Goal: Information Seeking & Learning: Learn about a topic

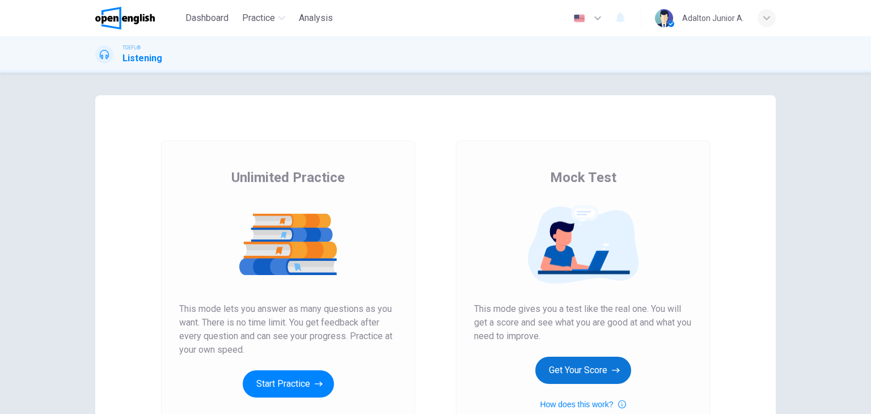
click at [575, 374] on button "Get Your Score" at bounding box center [584, 370] width 96 height 27
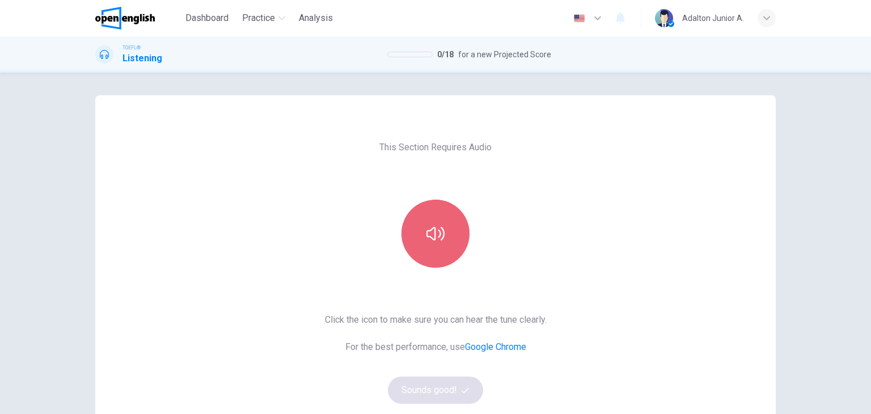
click at [445, 251] on button "button" at bounding box center [436, 234] width 68 height 68
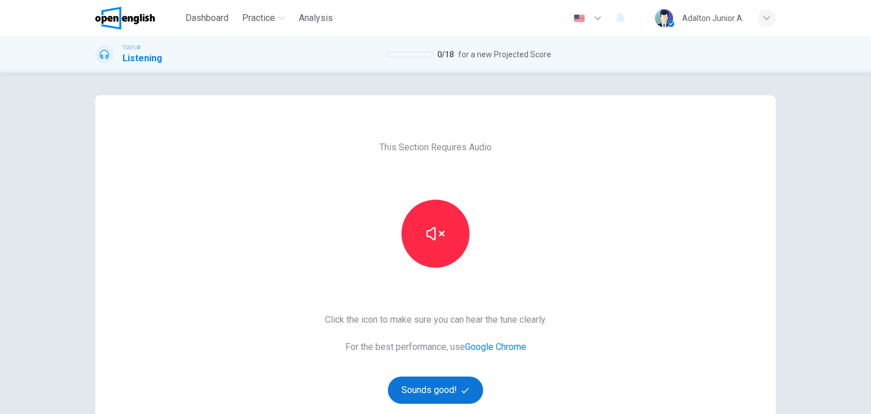
click at [452, 382] on button "Sounds good!" at bounding box center [435, 390] width 95 height 27
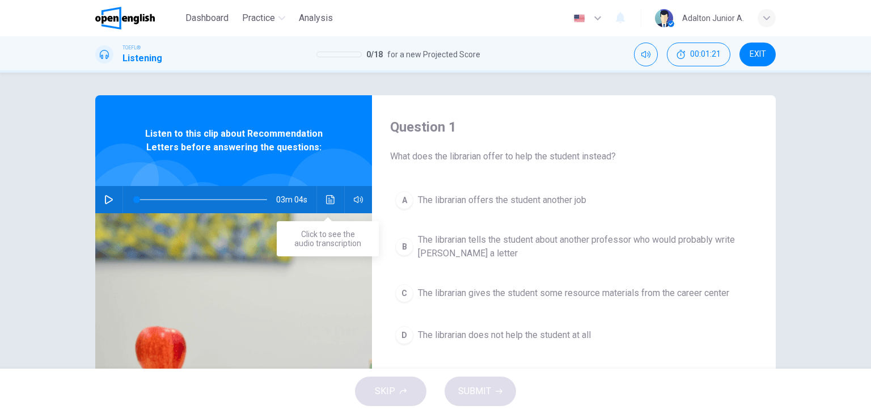
click at [326, 204] on button "Click to see the audio transcription" at bounding box center [331, 199] width 18 height 27
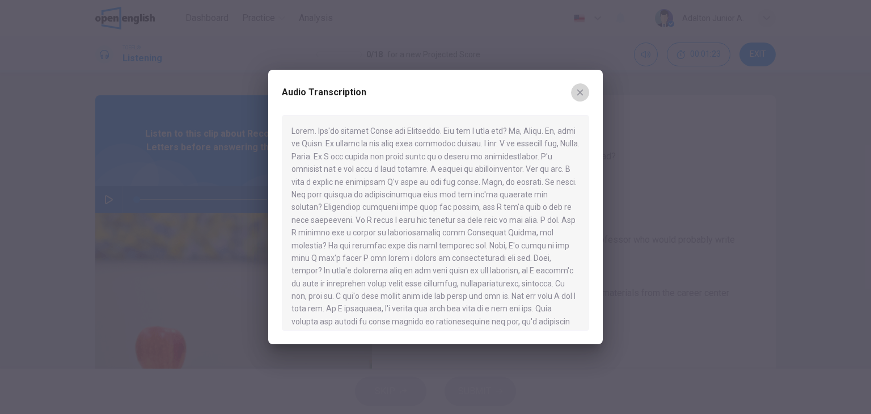
click at [585, 92] on button "button" at bounding box center [580, 92] width 18 height 18
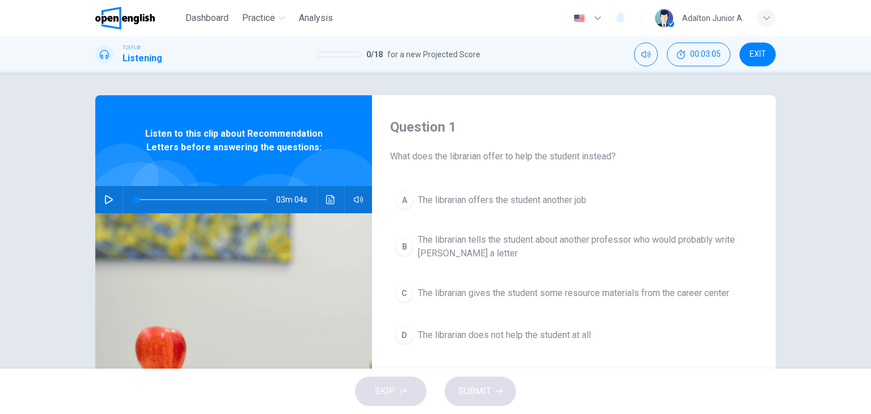
click at [103, 205] on button "button" at bounding box center [109, 199] width 18 height 27
drag, startPoint x: 135, startPoint y: 199, endPoint x: 123, endPoint y: 193, distance: 13.7
click at [133, 196] on span at bounding box center [136, 199] width 7 height 7
type input "*"
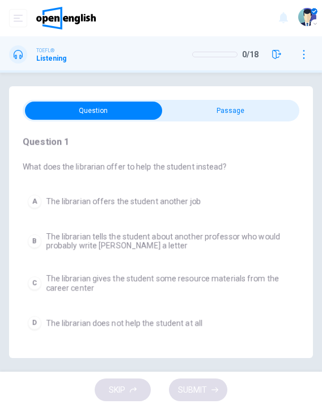
click at [144, 193] on button "A The librarian offers the student another job" at bounding box center [161, 201] width 277 height 24
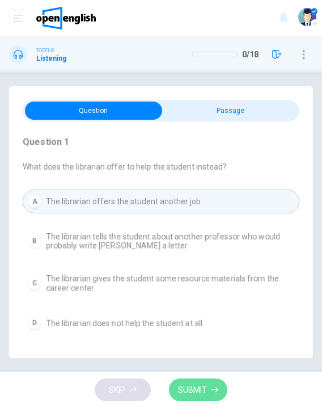
click at [204, 391] on span "SUBMIT" at bounding box center [192, 390] width 29 height 14
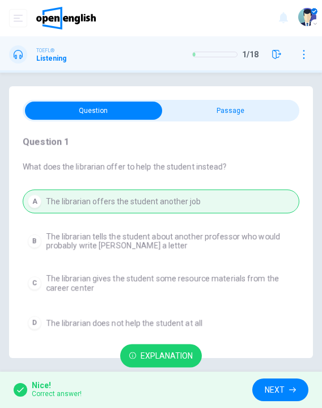
click at [267, 389] on span "NEXT" at bounding box center [275, 390] width 20 height 14
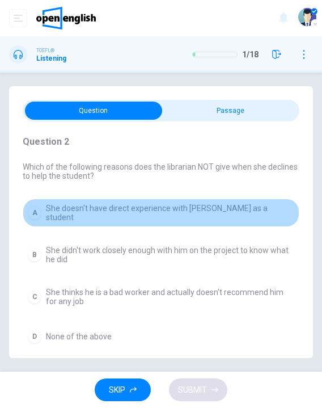
click at [238, 203] on button "A She doesn't have direct experience with [PERSON_NAME] as a student" at bounding box center [161, 213] width 277 height 28
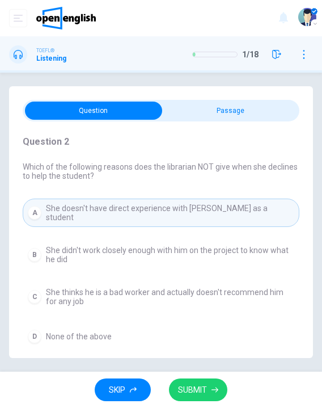
click at [200, 386] on span "SUBMIT" at bounding box center [192, 390] width 29 height 14
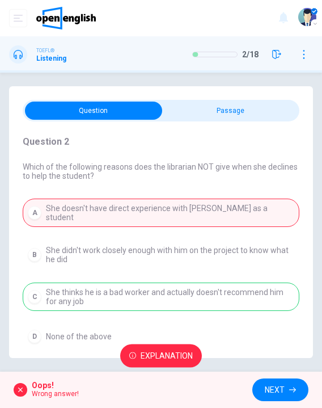
click at [151, 291] on div "A She doesn't have direct experience with [PERSON_NAME] as a student B She didn…" at bounding box center [161, 274] width 277 height 150
click at [290, 394] on button "NEXT" at bounding box center [280, 389] width 56 height 23
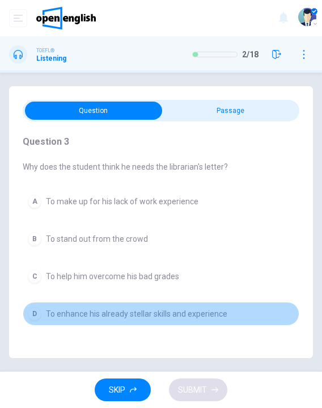
click at [214, 318] on button "D To enhance his already stellar skills and experience" at bounding box center [161, 314] width 277 height 24
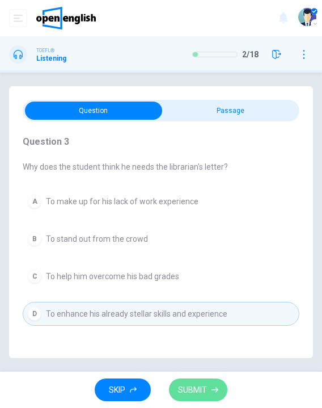
click at [200, 393] on span "SUBMIT" at bounding box center [192, 390] width 29 height 14
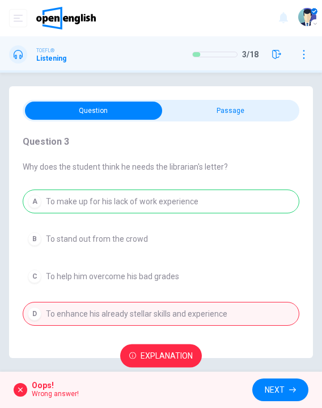
click at [167, 172] on div "Question 3 Why does the student think he needs the librarian's letter? A To mak…" at bounding box center [161, 230] width 277 height 218
click at [178, 196] on div "A To make up for his lack of work experience B To stand out from the crowd C To…" at bounding box center [161, 257] width 277 height 136
click at [175, 368] on div "Explanation" at bounding box center [161, 356] width 322 height 32
click at [175, 357] on span "Explanation" at bounding box center [167, 356] width 52 height 14
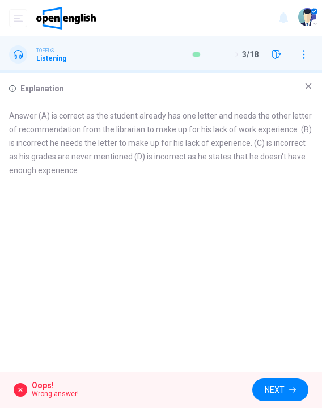
click at [279, 390] on span "NEXT" at bounding box center [275, 390] width 20 height 14
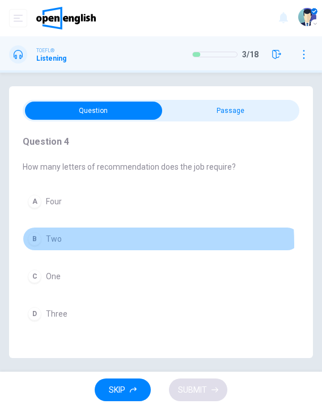
click at [45, 243] on button "B Two" at bounding box center [161, 239] width 277 height 24
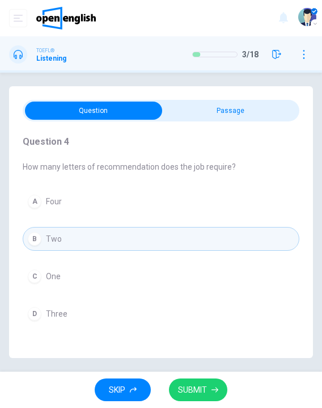
click at [182, 383] on span "SUBMIT" at bounding box center [192, 390] width 29 height 14
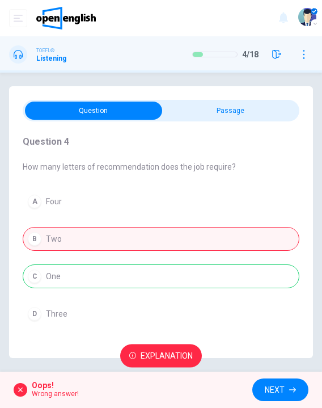
click at [272, 384] on span "NEXT" at bounding box center [275, 390] width 20 height 14
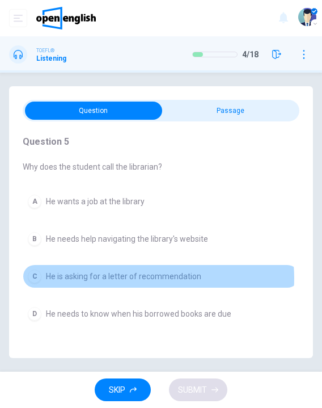
click at [151, 277] on span "He is asking for a letter of recommendation" at bounding box center [123, 276] width 155 height 9
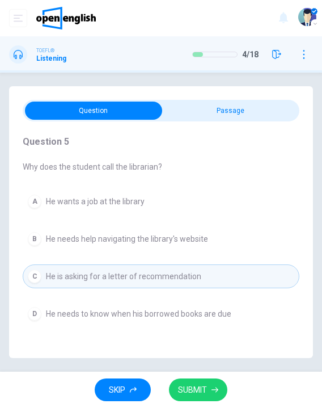
click at [184, 392] on span "SUBMIT" at bounding box center [192, 390] width 29 height 14
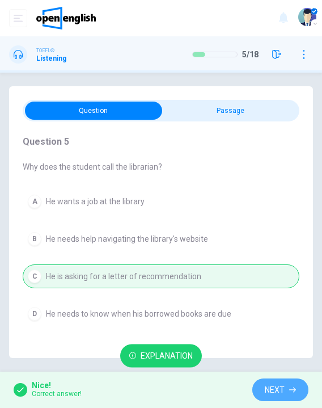
click at [295, 389] on icon "button" at bounding box center [292, 389] width 7 height 5
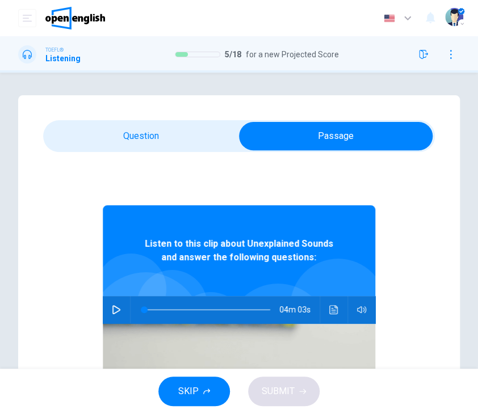
click at [112, 309] on icon "button" at bounding box center [116, 309] width 8 height 9
type input "*"
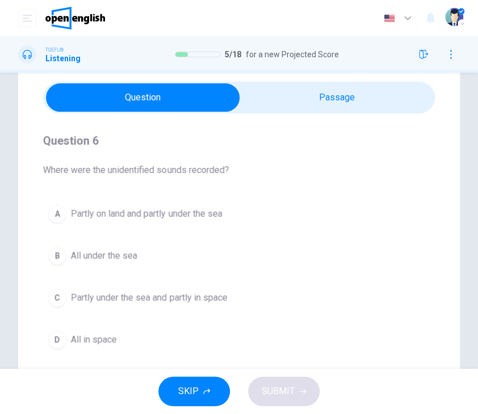
scroll to position [57, 0]
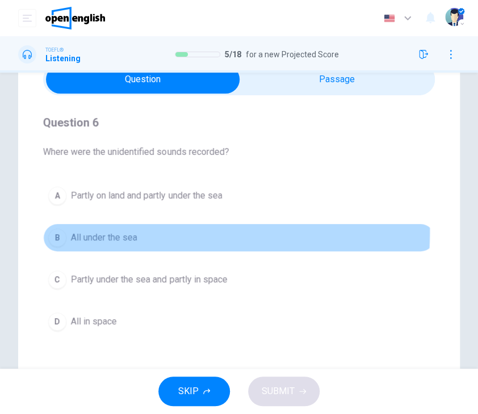
click at [125, 231] on span "All under the sea" at bounding box center [104, 238] width 66 height 14
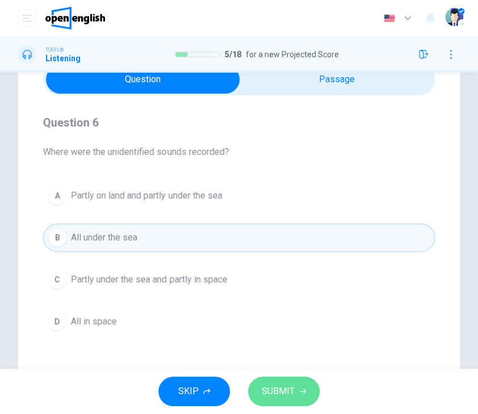
click at [287, 397] on span "SUBMIT" at bounding box center [278, 391] width 33 height 16
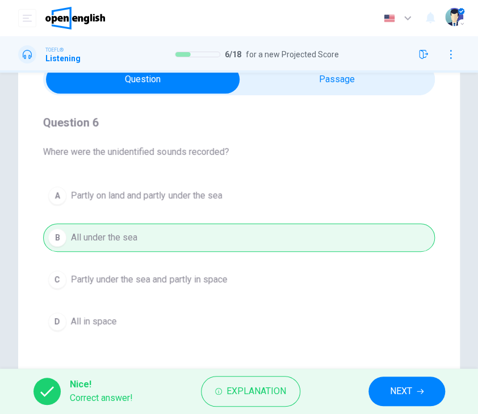
click at [414, 399] on button "NEXT" at bounding box center [406, 391] width 77 height 29
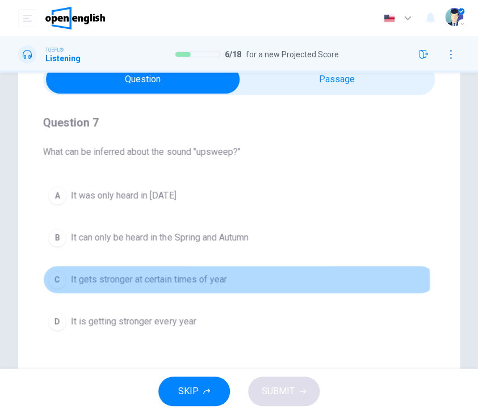
click at [194, 281] on span "It gets stronger at certain times of year" at bounding box center [148, 280] width 155 height 14
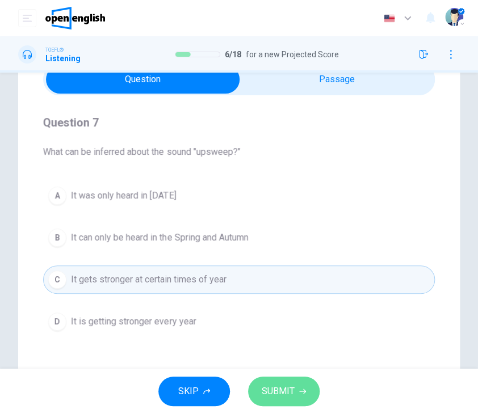
click at [300, 397] on button "SUBMIT" at bounding box center [283, 391] width 71 height 29
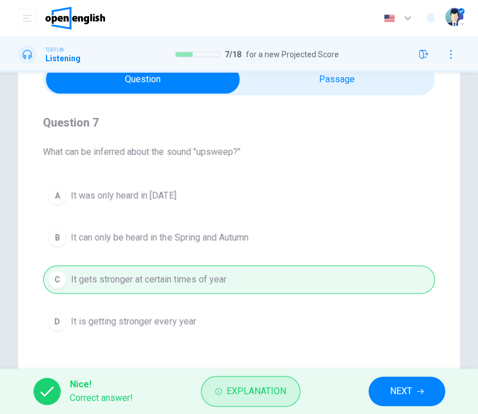
click at [277, 398] on span "Explanation" at bounding box center [256, 391] width 60 height 16
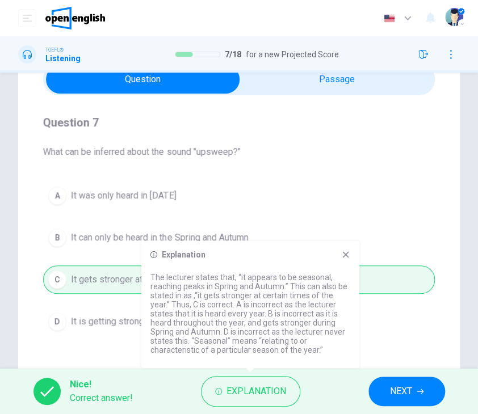
click at [341, 253] on icon at bounding box center [345, 254] width 9 height 9
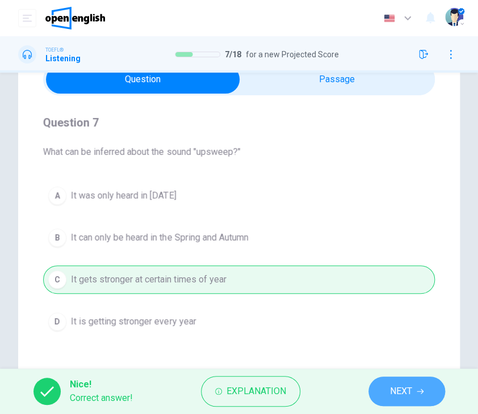
click at [388, 396] on button "NEXT" at bounding box center [406, 391] width 77 height 29
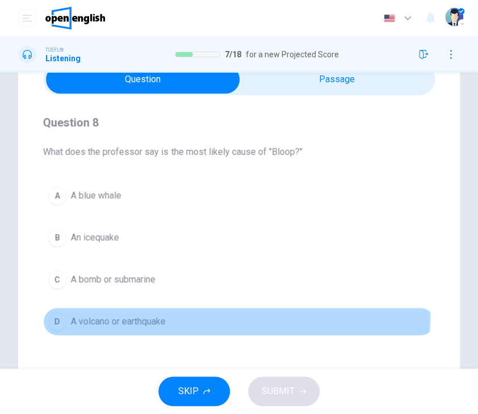
click at [160, 311] on button "D A volcano or earthquake" at bounding box center [238, 321] width 391 height 28
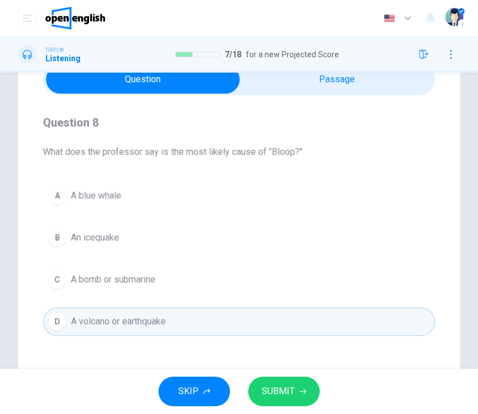
click at [256, 389] on button "SUBMIT" at bounding box center [283, 391] width 71 height 29
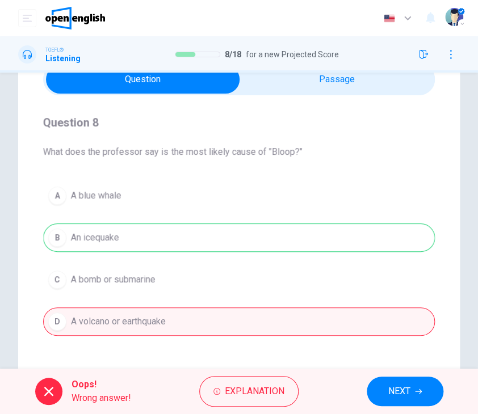
click at [256, 390] on span "Explanation" at bounding box center [255, 391] width 60 height 16
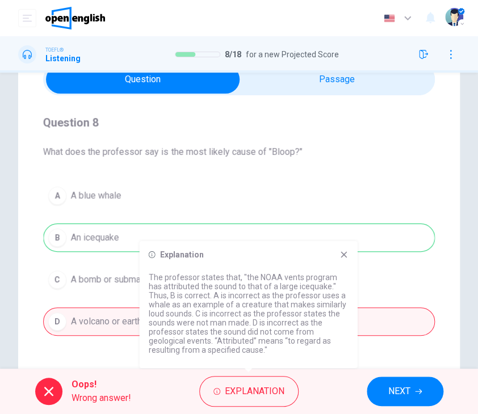
click at [90, 208] on div "A A blue whale B An icequake C A bomb or submarine D A volcano or earthquake" at bounding box center [238, 259] width 391 height 154
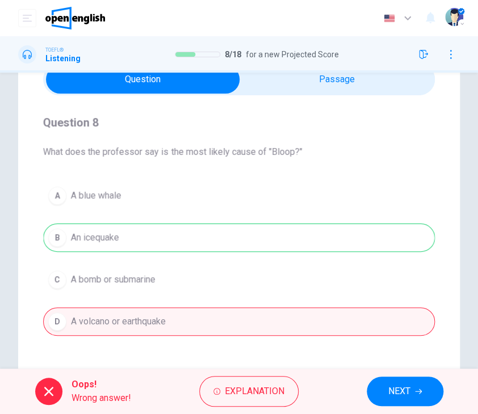
drag, startPoint x: 79, startPoint y: 238, endPoint x: 137, endPoint y: 243, distance: 57.6
click at [137, 243] on div "Question 8 What does the professor say is the most likely cause of "Bloop?" A A…" at bounding box center [238, 267] width 441 height 456
click at [408, 393] on span "NEXT" at bounding box center [399, 391] width 22 height 16
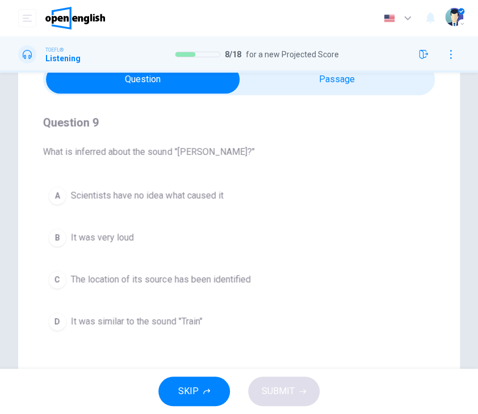
click at [126, 241] on span "It was very loud" at bounding box center [102, 238] width 63 height 14
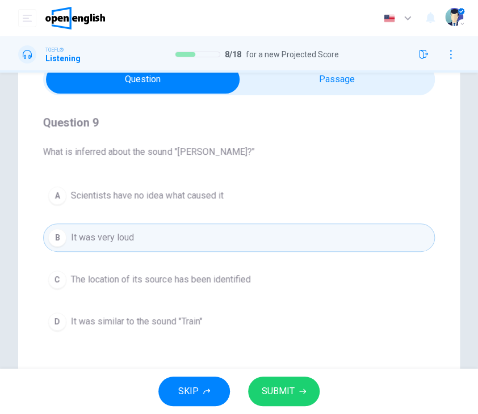
click at [280, 384] on span "SUBMIT" at bounding box center [278, 391] width 33 height 16
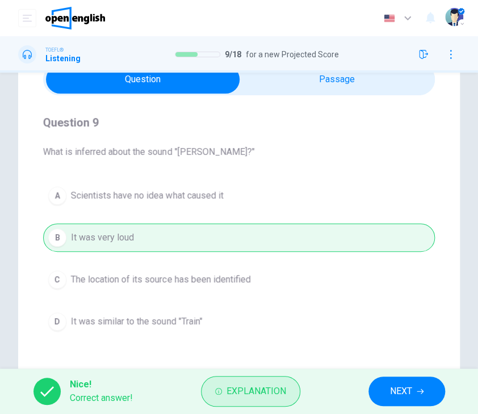
click at [252, 383] on span "Explanation" at bounding box center [256, 391] width 60 height 16
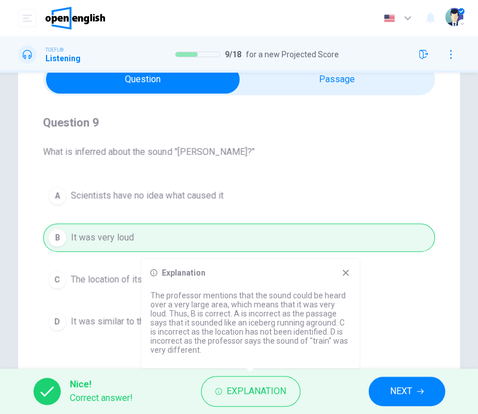
click at [411, 386] on span "NEXT" at bounding box center [401, 391] width 22 height 16
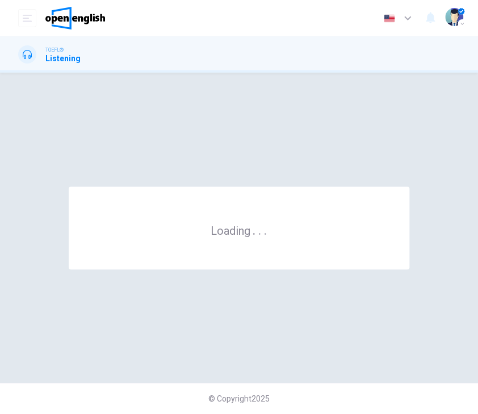
scroll to position [0, 0]
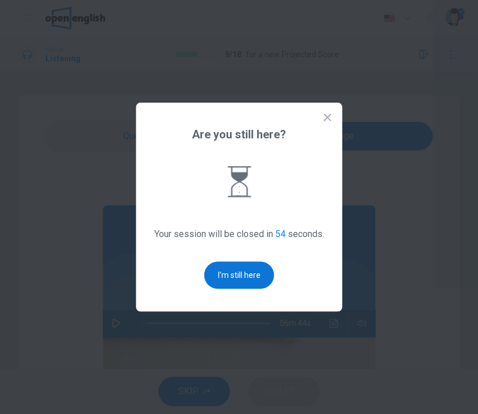
click at [262, 277] on button "I'm still here" at bounding box center [239, 275] width 70 height 27
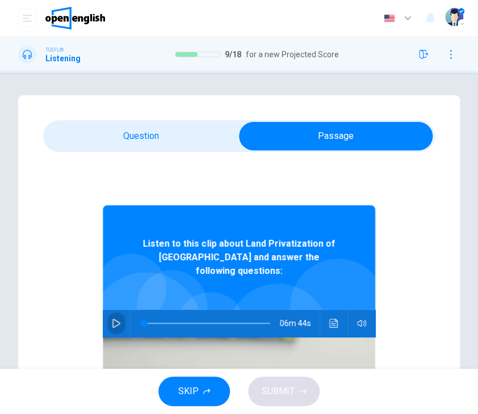
click at [112, 319] on icon "button" at bounding box center [116, 323] width 9 height 9
click at [117, 310] on button "button" at bounding box center [116, 323] width 18 height 27
click at [147, 320] on span at bounding box center [150, 323] width 7 height 7
click at [112, 319] on icon "button" at bounding box center [116, 323] width 9 height 9
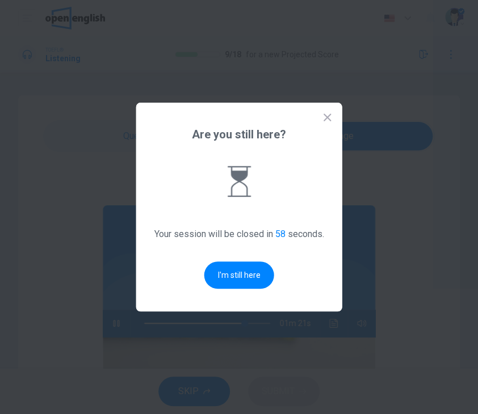
drag, startPoint x: 224, startPoint y: 275, endPoint x: 471, endPoint y: 328, distance: 253.6
click at [224, 275] on button "I'm still here" at bounding box center [239, 275] width 70 height 27
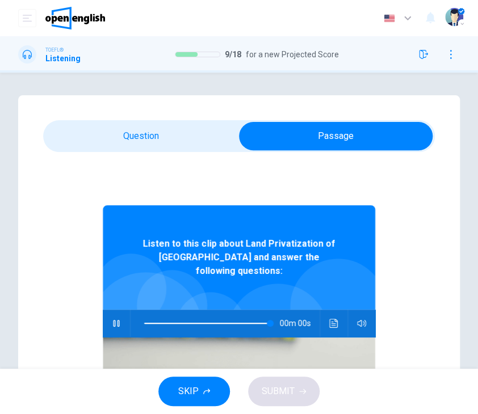
type input "*"
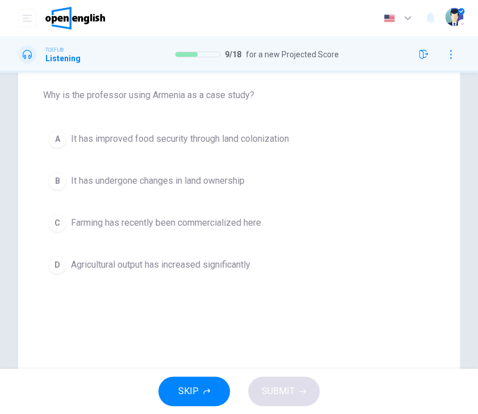
scroll to position [57, 0]
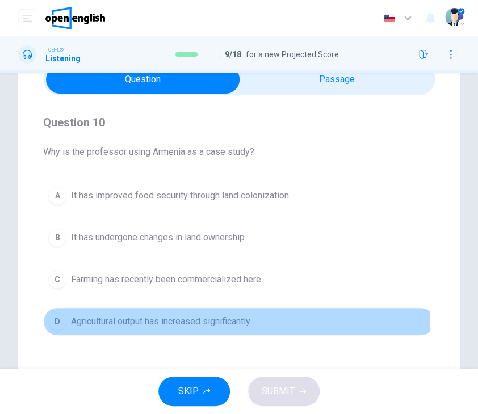
click at [176, 332] on button "D Agricultural output has increased significantly" at bounding box center [238, 321] width 391 height 28
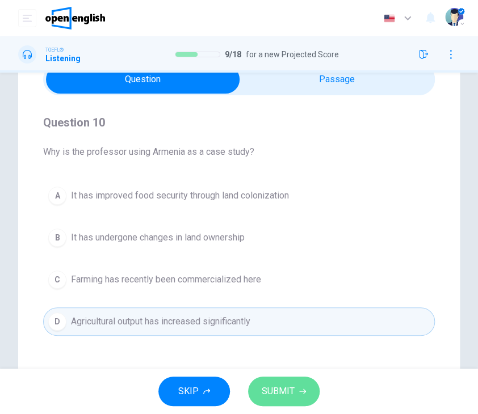
click at [263, 393] on span "SUBMIT" at bounding box center [278, 391] width 33 height 16
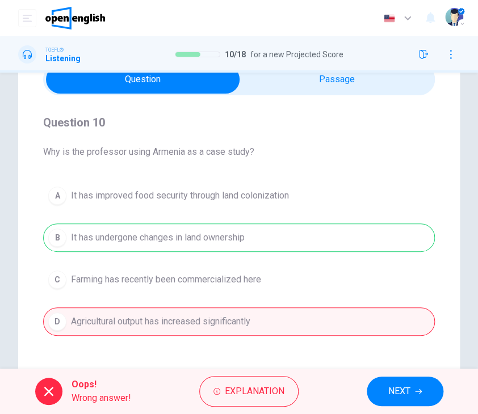
drag, startPoint x: 67, startPoint y: 232, endPoint x: 227, endPoint y: 229, distance: 160.6
click at [198, 235] on div "A It has improved food security through land colonization B It has undergone ch…" at bounding box center [238, 259] width 391 height 154
click at [393, 393] on span "NEXT" at bounding box center [399, 391] width 22 height 16
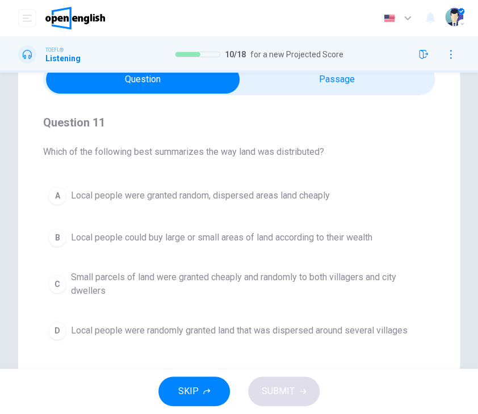
click at [218, 193] on span "Local people were granted random, dispersed areas land cheaply" at bounding box center [200, 196] width 259 height 14
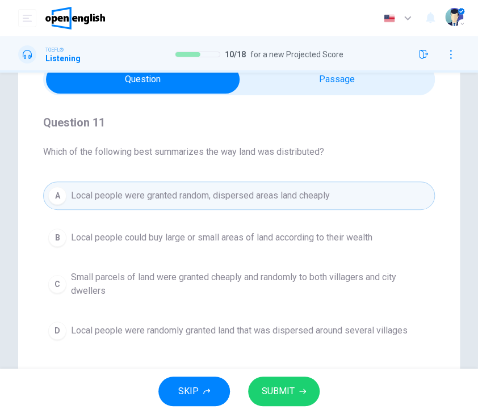
click at [280, 393] on span "SUBMIT" at bounding box center [278, 391] width 33 height 16
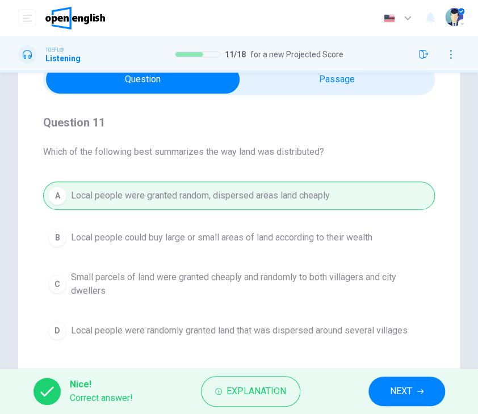
click at [405, 401] on button "NEXT" at bounding box center [406, 391] width 77 height 29
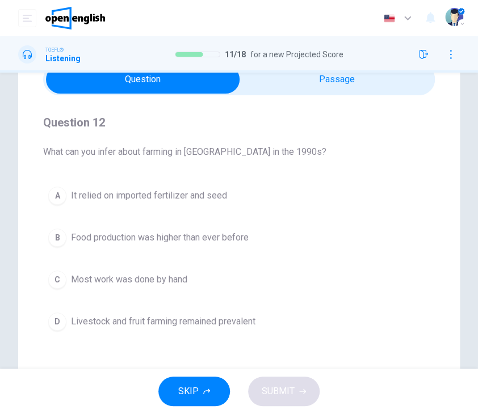
click at [199, 199] on span "It relied on imported fertilizer and seed" at bounding box center [149, 196] width 156 height 14
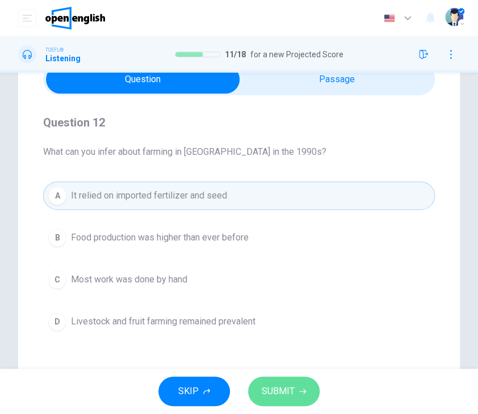
click at [285, 389] on span "SUBMIT" at bounding box center [278, 391] width 33 height 16
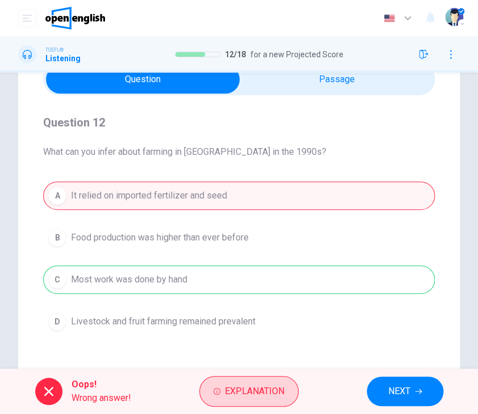
click at [243, 389] on span "Explanation" at bounding box center [255, 391] width 60 height 16
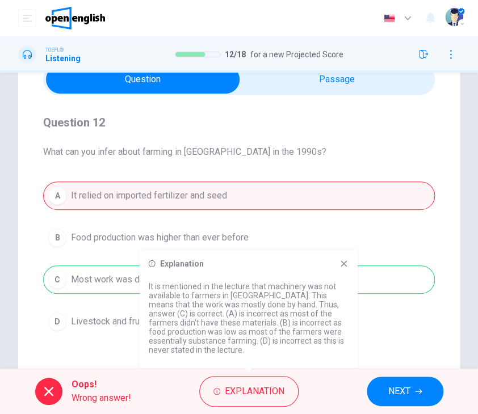
click at [404, 390] on span "NEXT" at bounding box center [399, 391] width 22 height 16
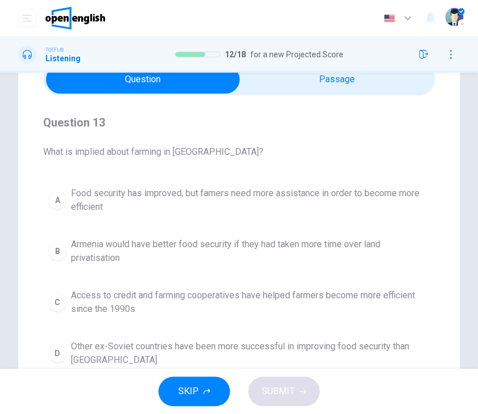
scroll to position [113, 0]
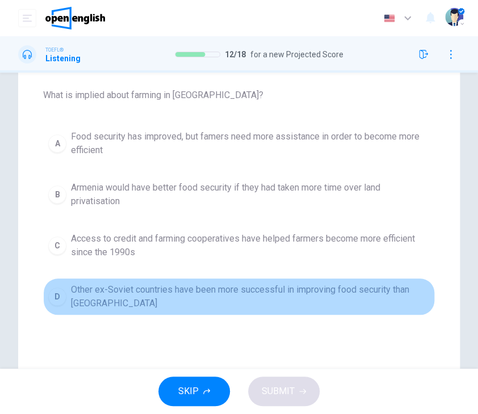
click at [342, 292] on span "Other ex-Soviet countries have been more successful in improving food security …" at bounding box center [250, 296] width 359 height 27
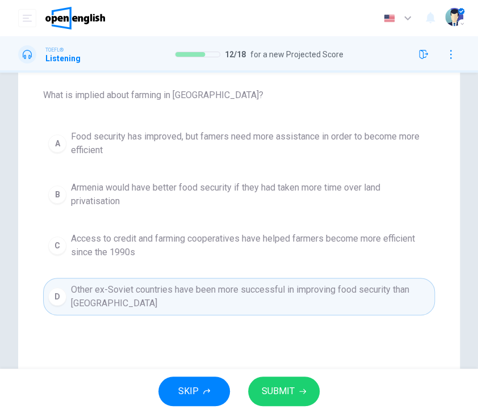
click at [238, 142] on span "Food security has improved, but famers need more assistance in order to become …" at bounding box center [250, 143] width 359 height 27
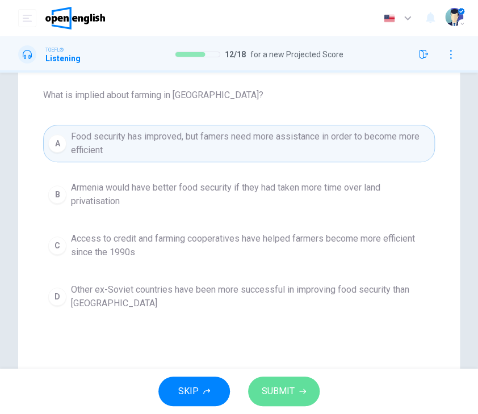
click at [270, 393] on span "SUBMIT" at bounding box center [278, 391] width 33 height 16
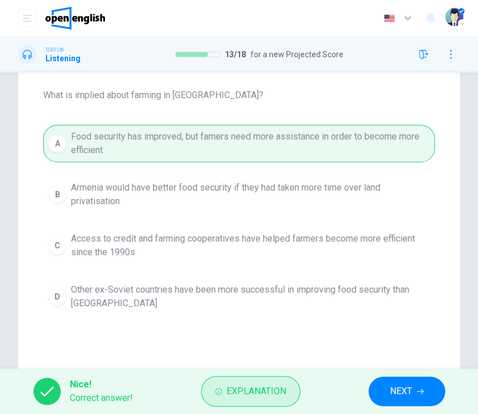
click at [253, 385] on span "Explanation" at bounding box center [256, 391] width 60 height 16
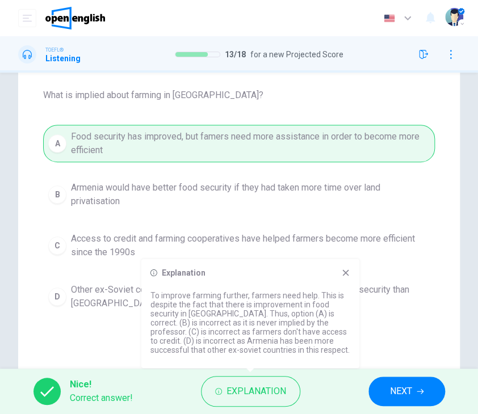
click at [406, 385] on span "NEXT" at bounding box center [401, 391] width 22 height 16
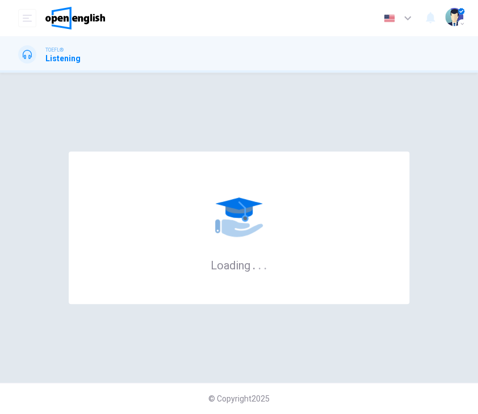
scroll to position [0, 0]
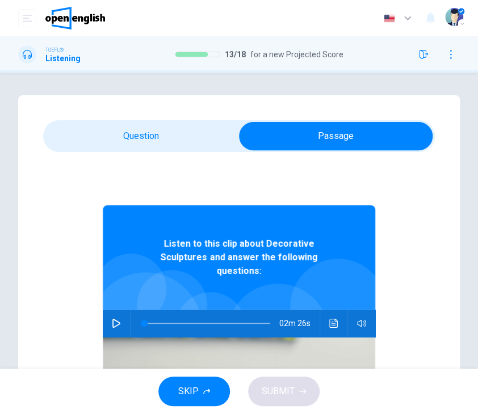
click at [112, 319] on icon "button" at bounding box center [116, 323] width 9 height 9
drag, startPoint x: 141, startPoint y: 312, endPoint x: 134, endPoint y: 306, distance: 9.2
click at [143, 320] on span at bounding box center [146, 323] width 7 height 7
type input "*"
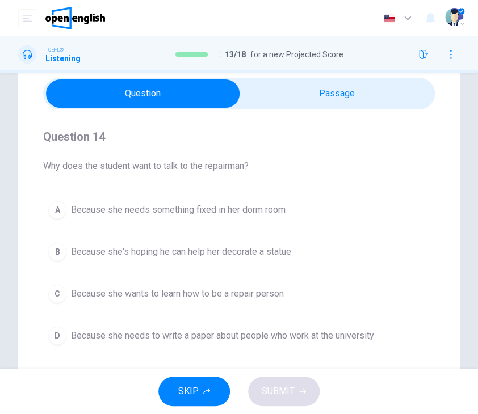
scroll to position [57, 0]
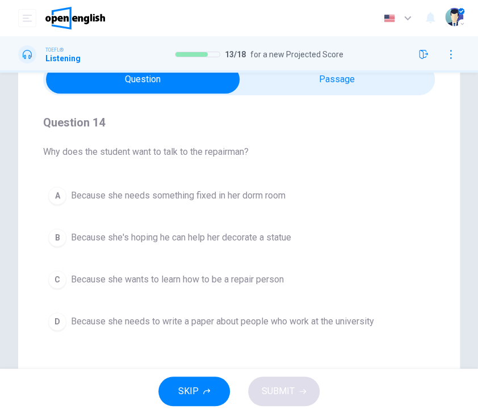
click at [247, 240] on span "Because she's hoping he can help her decorate a statue" at bounding box center [181, 238] width 220 height 14
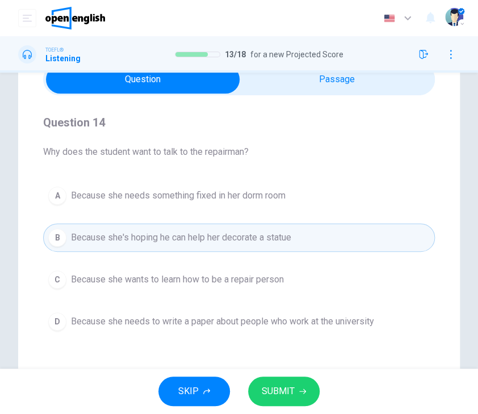
click at [287, 386] on span "SUBMIT" at bounding box center [278, 391] width 33 height 16
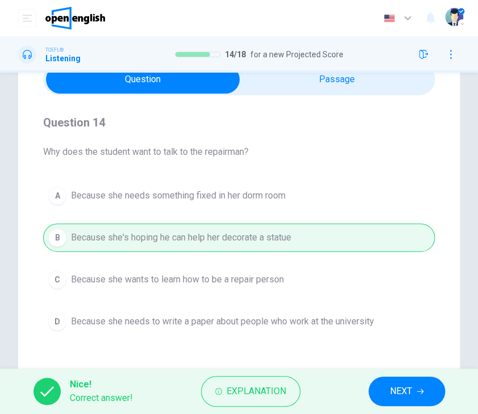
click at [408, 382] on button "NEXT" at bounding box center [406, 391] width 77 height 29
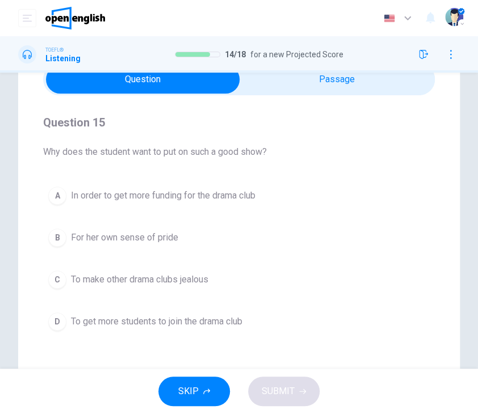
click at [236, 196] on span "In order to get more funding for the drama club" at bounding box center [163, 196] width 184 height 14
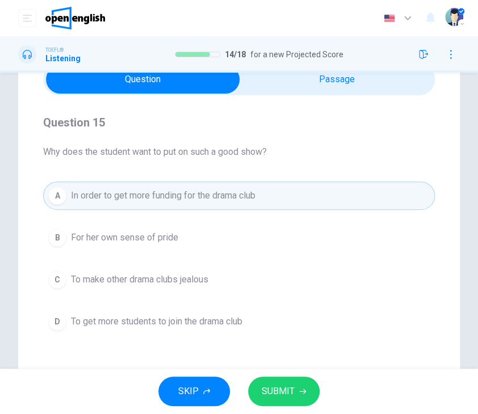
click at [208, 327] on span "To get more students to join the drama club" at bounding box center [156, 322] width 171 height 14
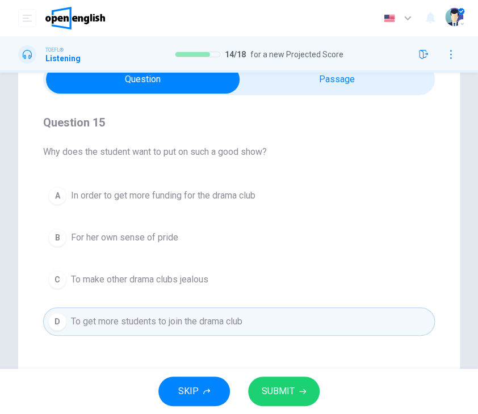
click at [304, 393] on icon "button" at bounding box center [302, 391] width 7 height 7
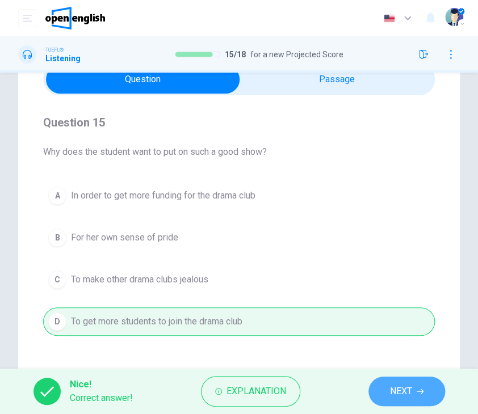
click at [390, 398] on span "NEXT" at bounding box center [401, 391] width 22 height 16
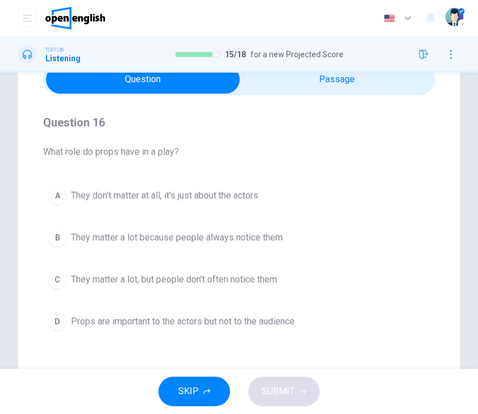
click at [265, 258] on div "A They don't matter at all, it's just about the actors B They matter a lot beca…" at bounding box center [238, 259] width 391 height 154
click at [259, 277] on span "They matter a lot, but people don't often notice them" at bounding box center [174, 280] width 206 height 14
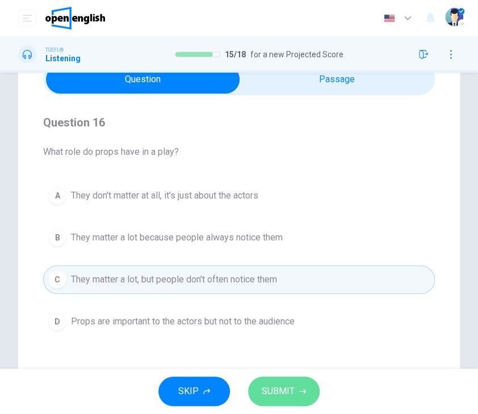
click at [274, 396] on span "SUBMIT" at bounding box center [278, 391] width 33 height 16
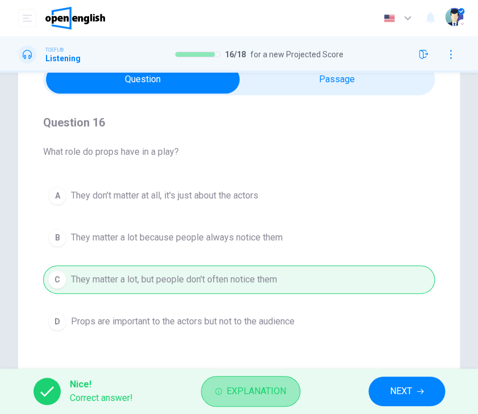
click at [272, 387] on span "Explanation" at bounding box center [256, 391] width 60 height 16
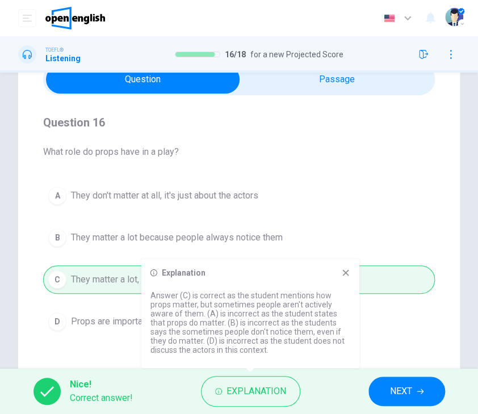
click at [383, 337] on div "Question 16 What role do props have in a play? A They don't matter at all, it's…" at bounding box center [238, 224] width 391 height 259
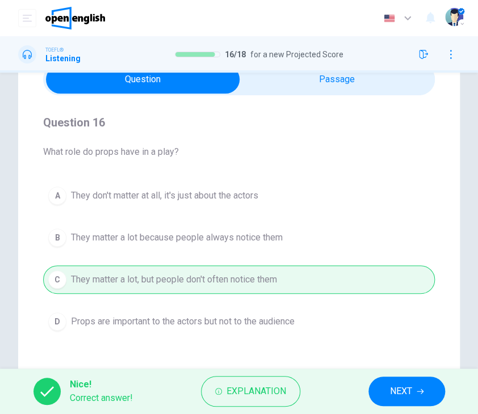
click at [385, 389] on button "NEXT" at bounding box center [406, 391] width 77 height 29
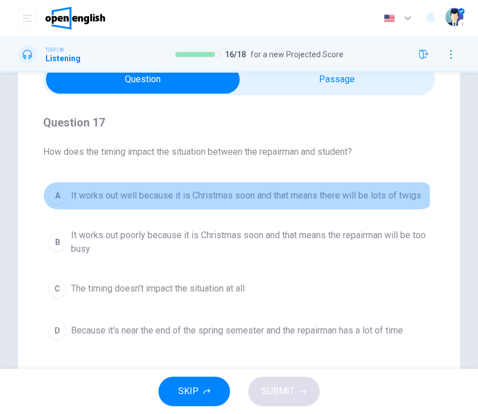
click at [150, 195] on span "It works out well because it is Christmas soon and that means there will be lot…" at bounding box center [246, 196] width 350 height 14
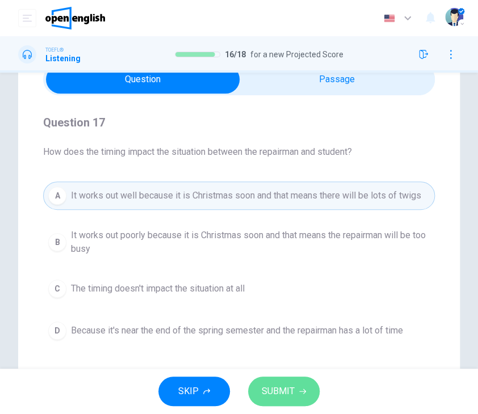
click at [285, 391] on span "SUBMIT" at bounding box center [278, 391] width 33 height 16
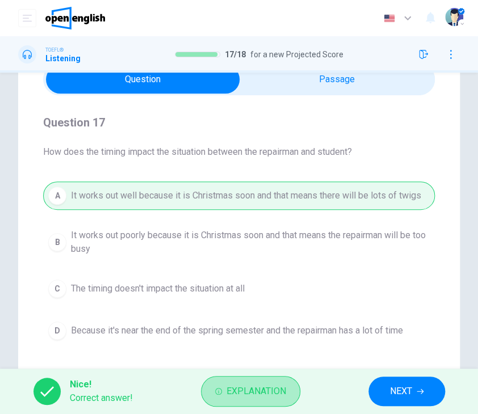
click at [285, 391] on span "Explanation" at bounding box center [256, 391] width 60 height 16
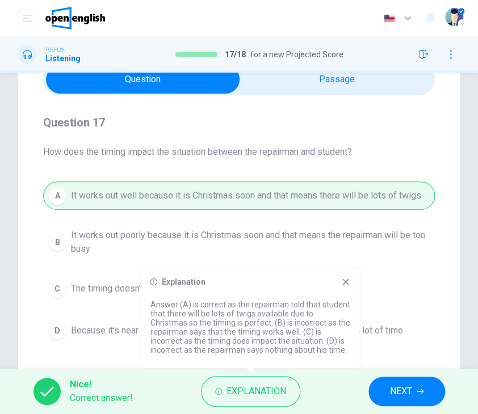
click at [381, 298] on div "A It works out well because it is Christmas soon and that means there will be l…" at bounding box center [238, 263] width 391 height 163
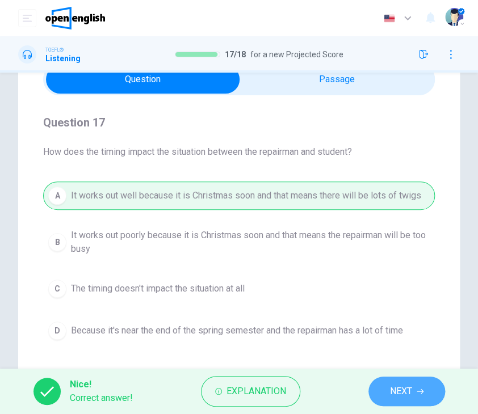
click at [398, 386] on span "NEXT" at bounding box center [401, 391] width 22 height 16
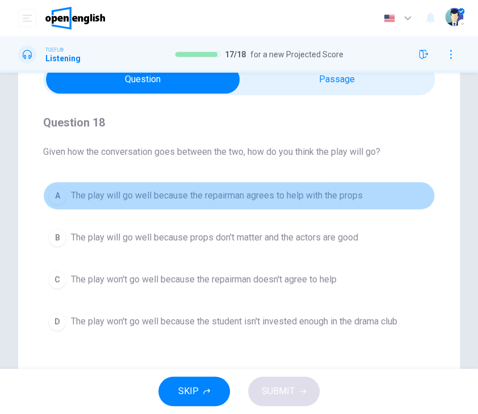
click at [248, 201] on span "The play will go well because the repairman agrees to help with the props" at bounding box center [217, 196] width 292 height 14
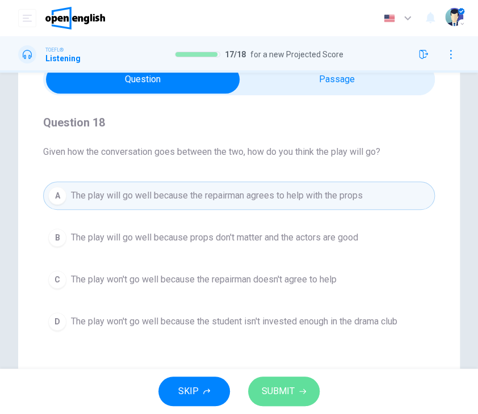
click at [256, 382] on button "SUBMIT" at bounding box center [283, 391] width 71 height 29
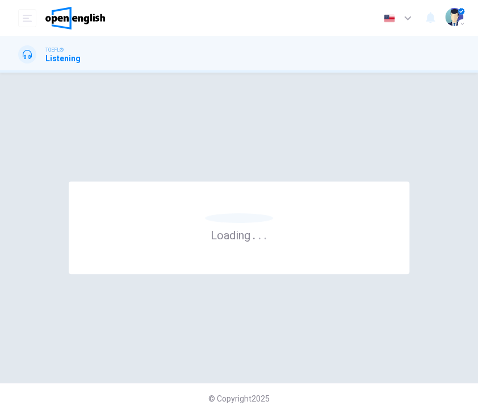
scroll to position [0, 0]
